Goal: Use online tool/utility: Utilize a website feature to perform a specific function

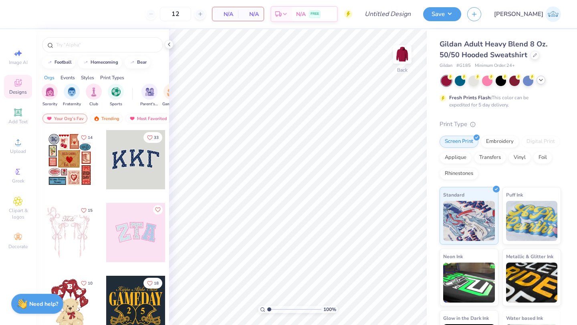
click at [540, 80] on icon at bounding box center [540, 80] width 6 height 6
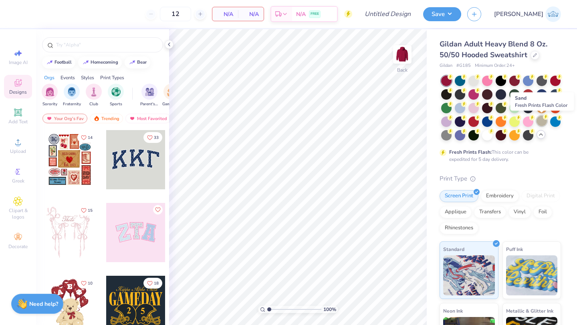
click at [542, 125] on div at bounding box center [541, 121] width 10 height 10
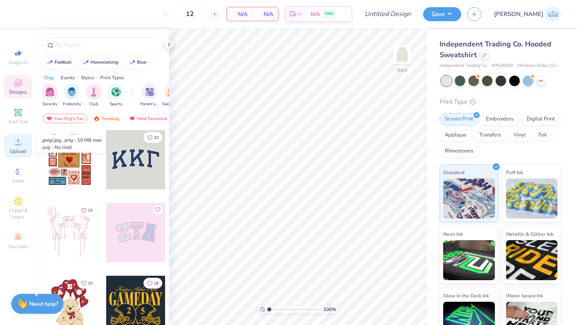
click at [25, 142] on div "Upload" at bounding box center [18, 146] width 28 height 24
click at [23, 183] on span "Greek" at bounding box center [18, 181] width 12 height 6
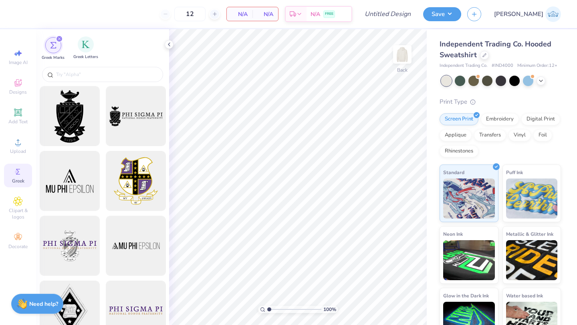
click at [77, 55] on span "Greek Letters" at bounding box center [85, 57] width 25 height 6
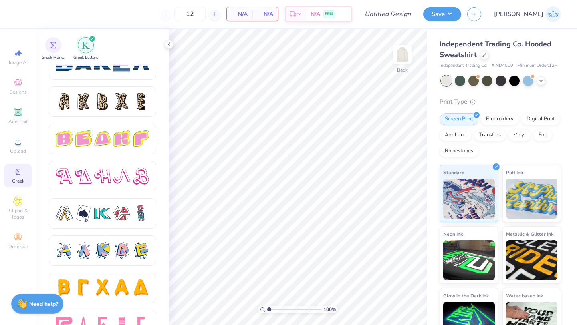
scroll to position [1316, 0]
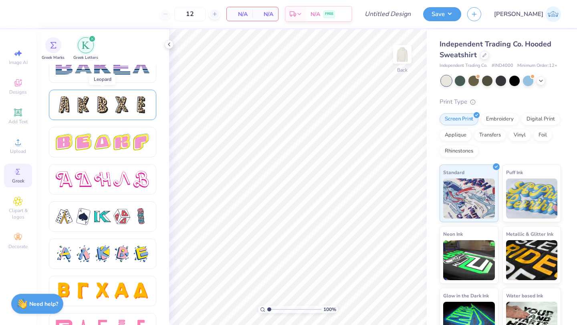
click at [84, 114] on div at bounding box center [102, 105] width 107 height 30
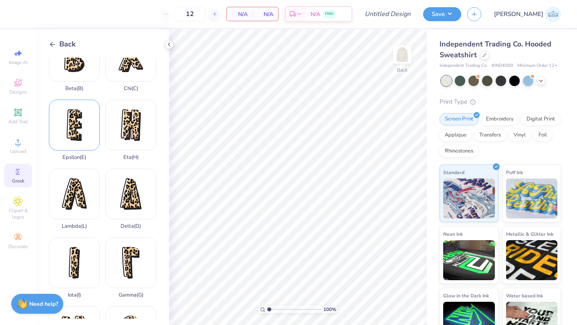
scroll to position [98, 0]
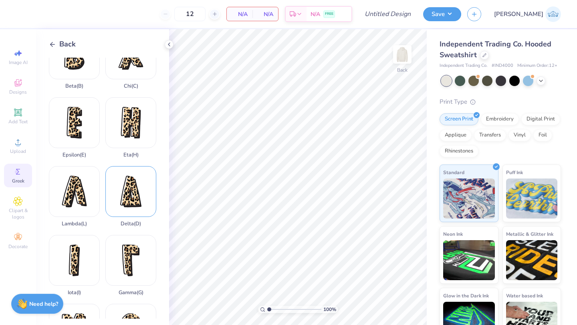
click at [127, 189] on div "Delta ( D )" at bounding box center [130, 196] width 51 height 61
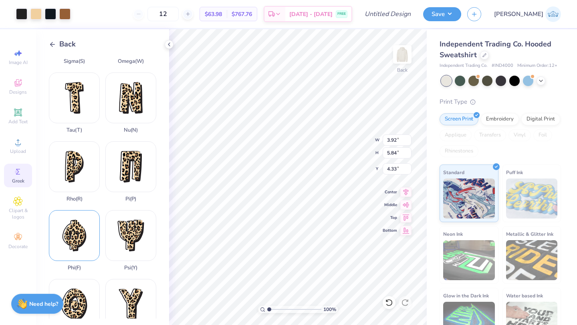
scroll to position [470, 0]
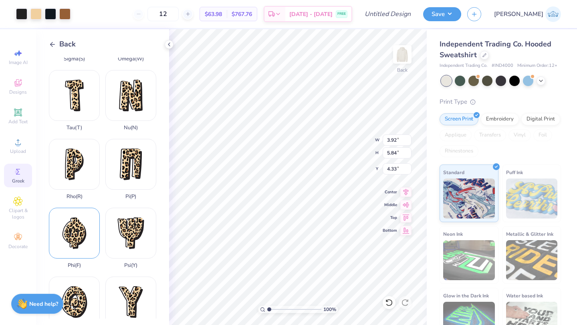
click at [78, 245] on div "Phi ( F )" at bounding box center [74, 238] width 51 height 61
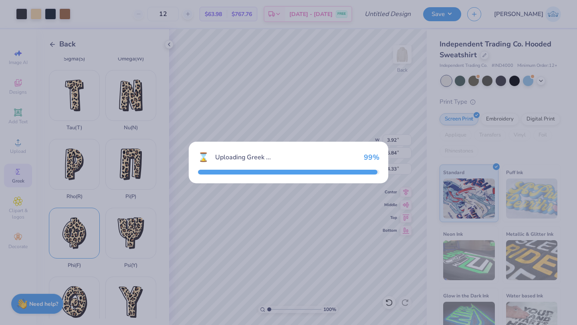
type input "4.86"
type input "6.45"
type input "4.03"
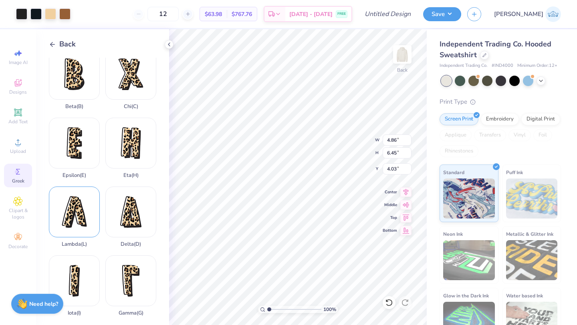
scroll to position [61, 0]
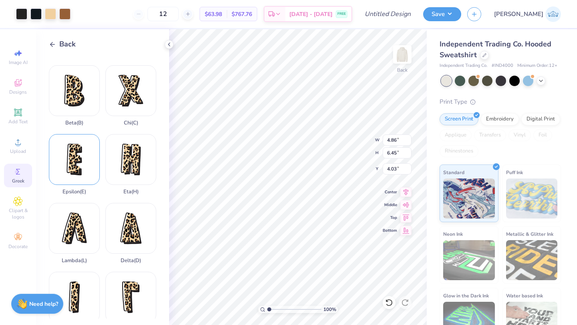
click at [86, 174] on div "Epsilon ( E )" at bounding box center [74, 164] width 51 height 61
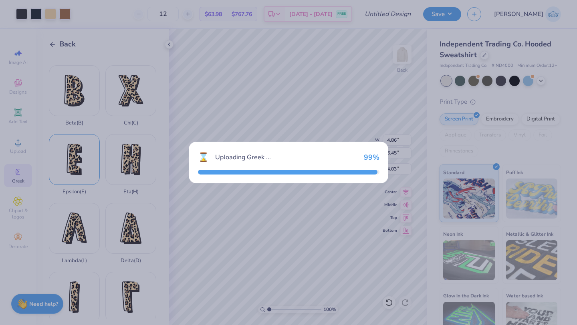
type input "2.74"
type input "5.66"
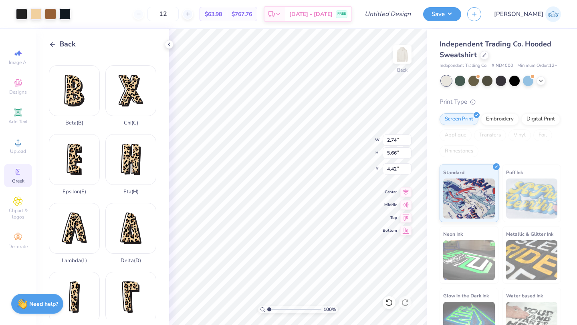
type input "4.81"
type input "4.86"
type input "6.45"
type input "4.03"
type input "3.92"
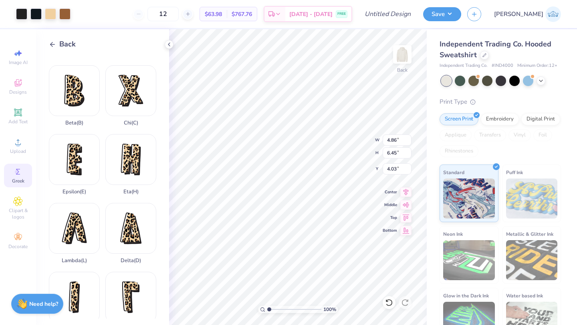
type input "5.84"
type input "3.00"
type input "4.86"
type input "6.45"
type input "2.69"
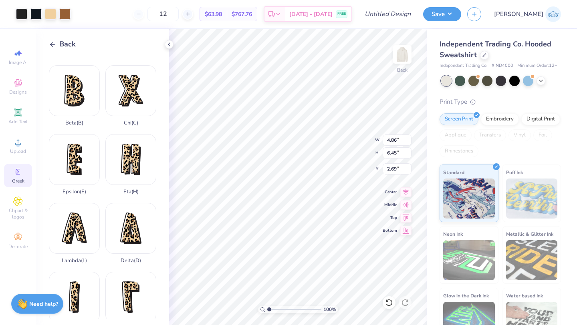
type input "2.74"
type input "5.66"
type input "3.00"
click at [53, 46] on icon at bounding box center [52, 44] width 7 height 7
